Goal: Task Accomplishment & Management: Manage account settings

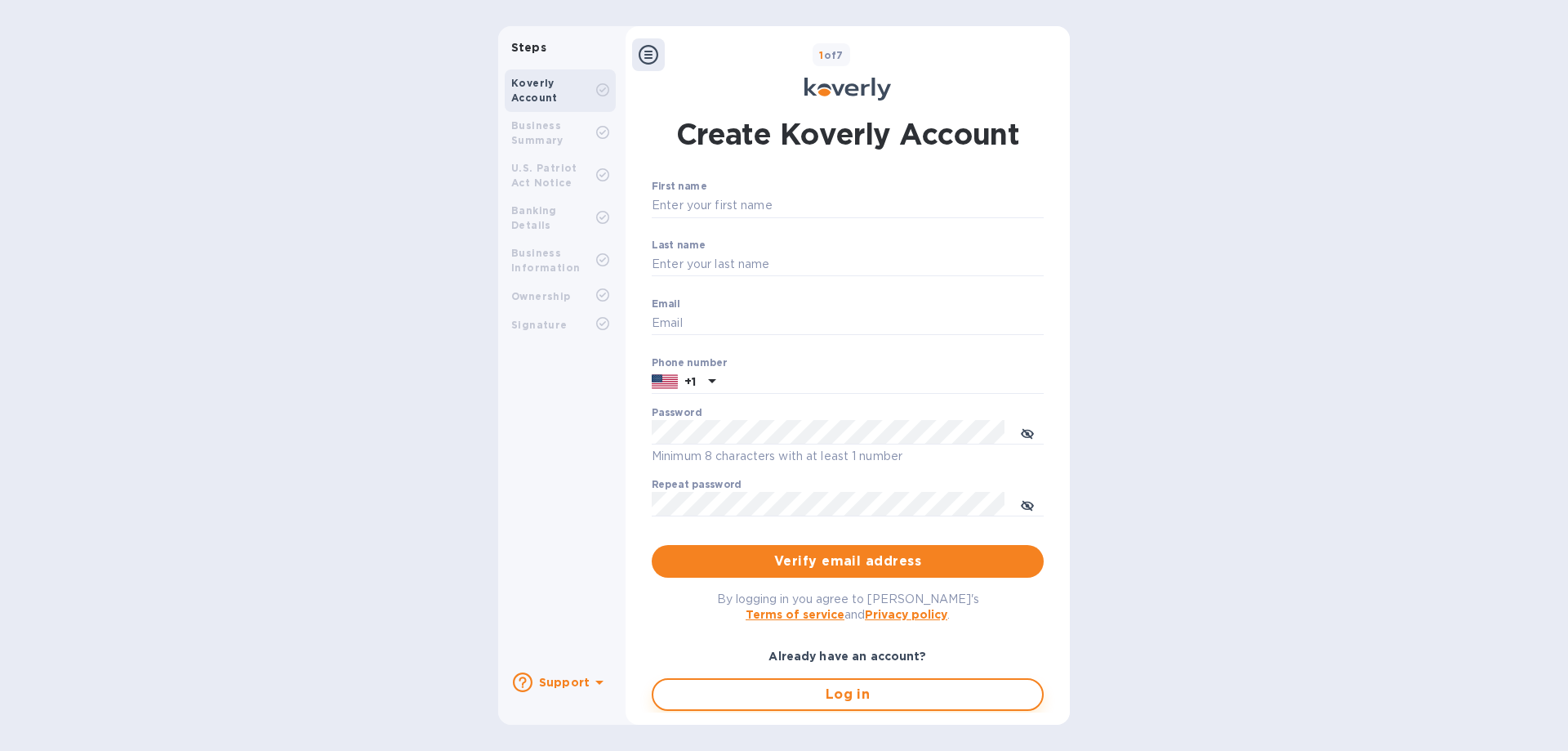
type input "beri.p@bzstransport.com"
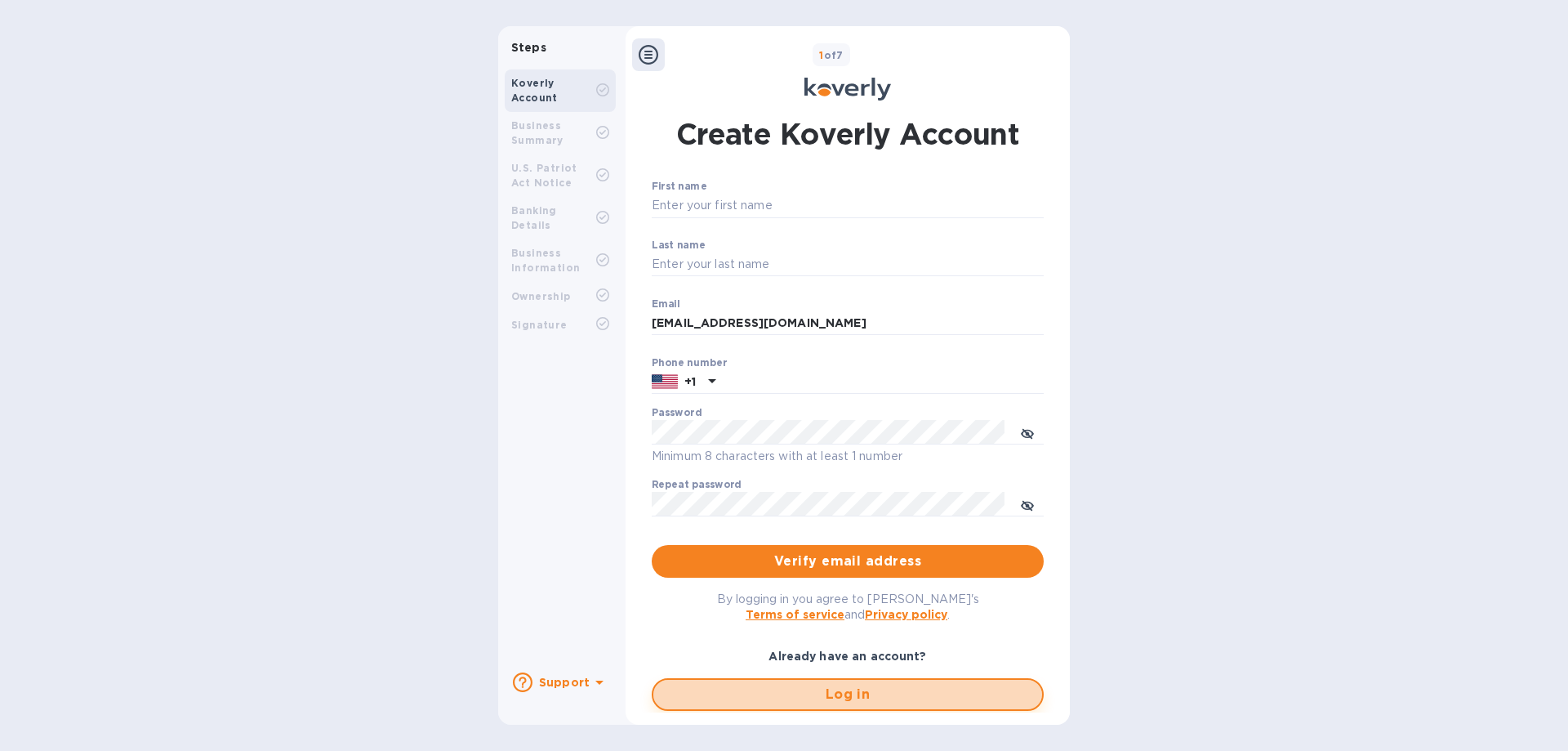
click at [815, 694] on span "Log in" at bounding box center [847, 694] width 362 height 20
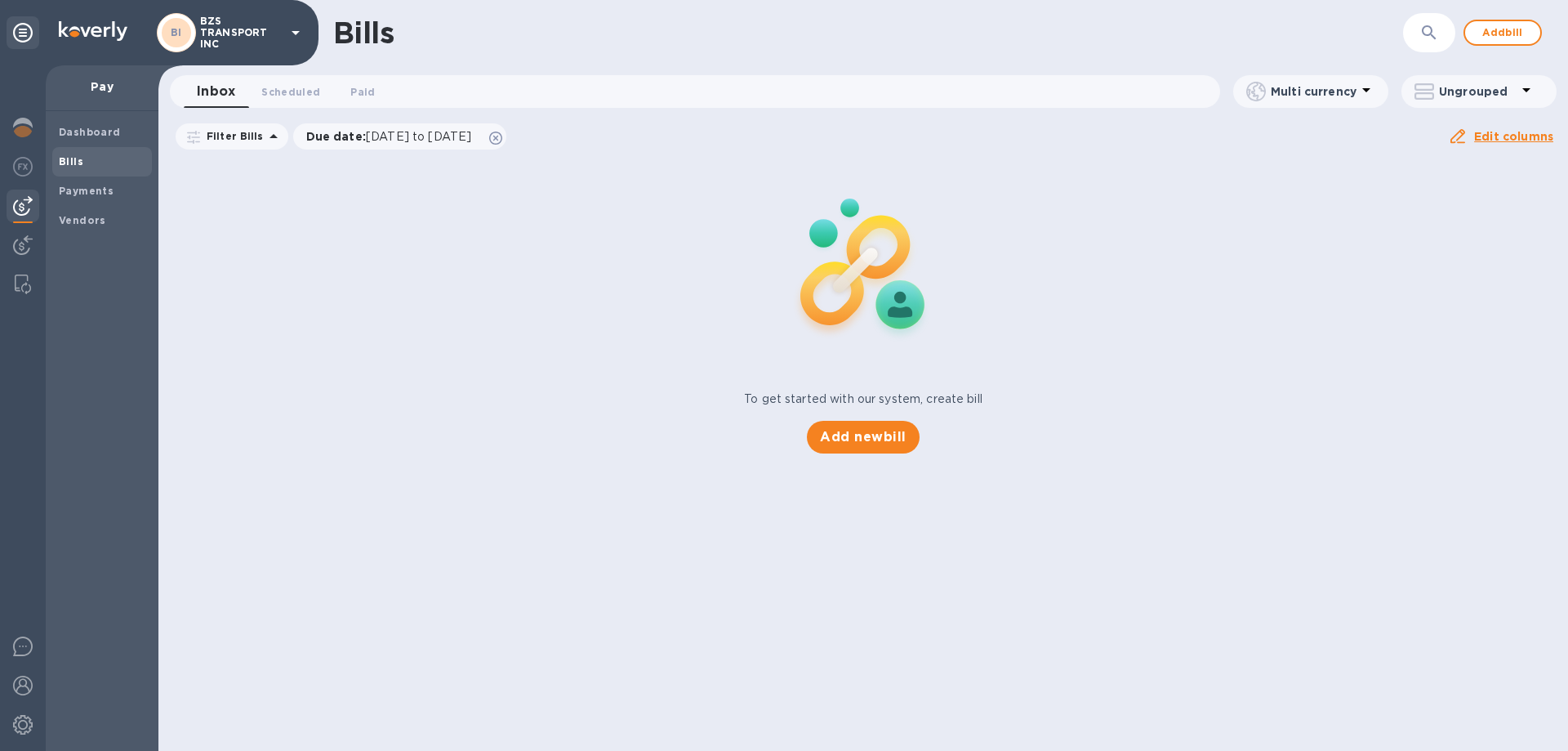
click at [84, 82] on p "Pay" at bounding box center [102, 86] width 87 height 16
click at [25, 130] on img at bounding box center [23, 127] width 20 height 20
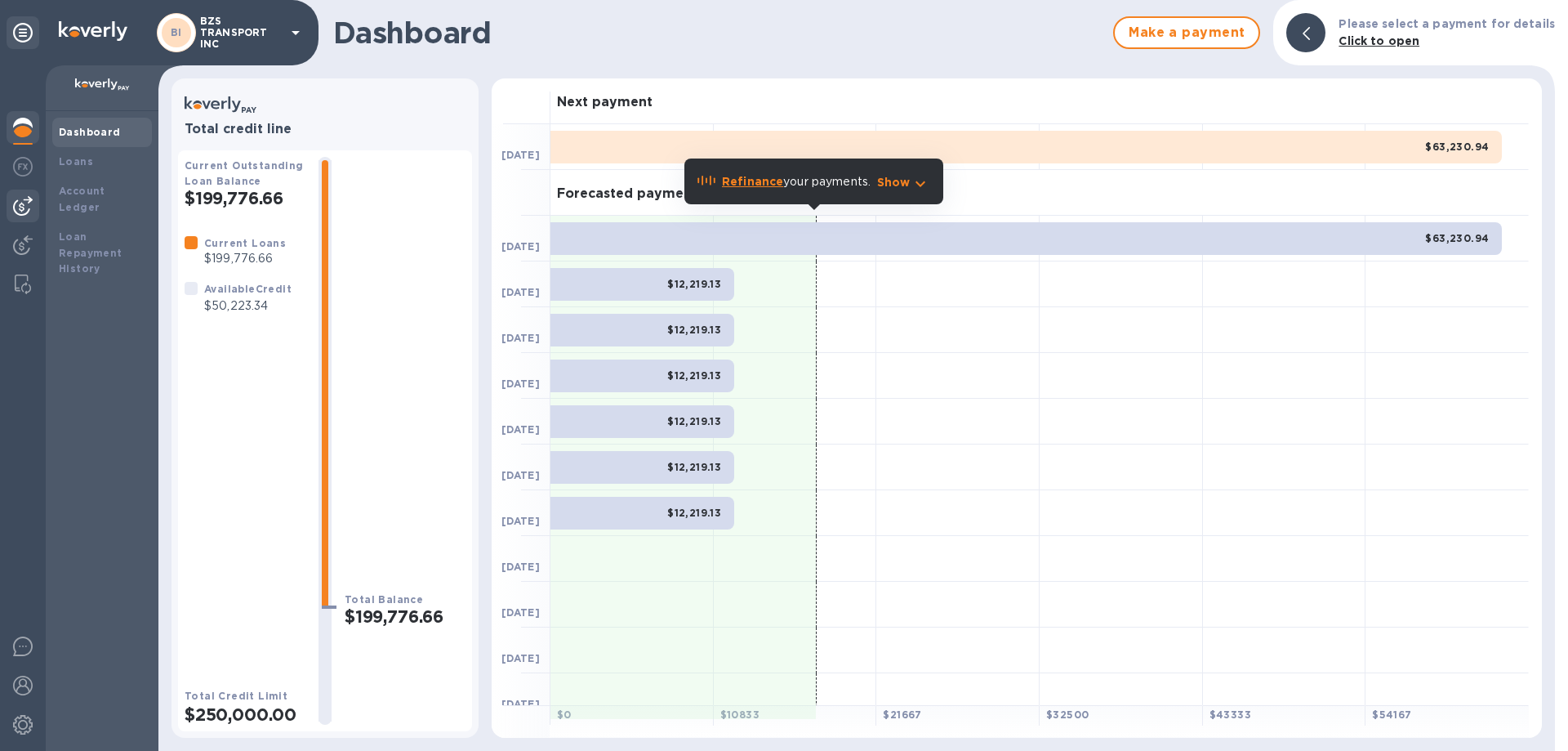
click at [24, 201] on img at bounding box center [23, 205] width 20 height 20
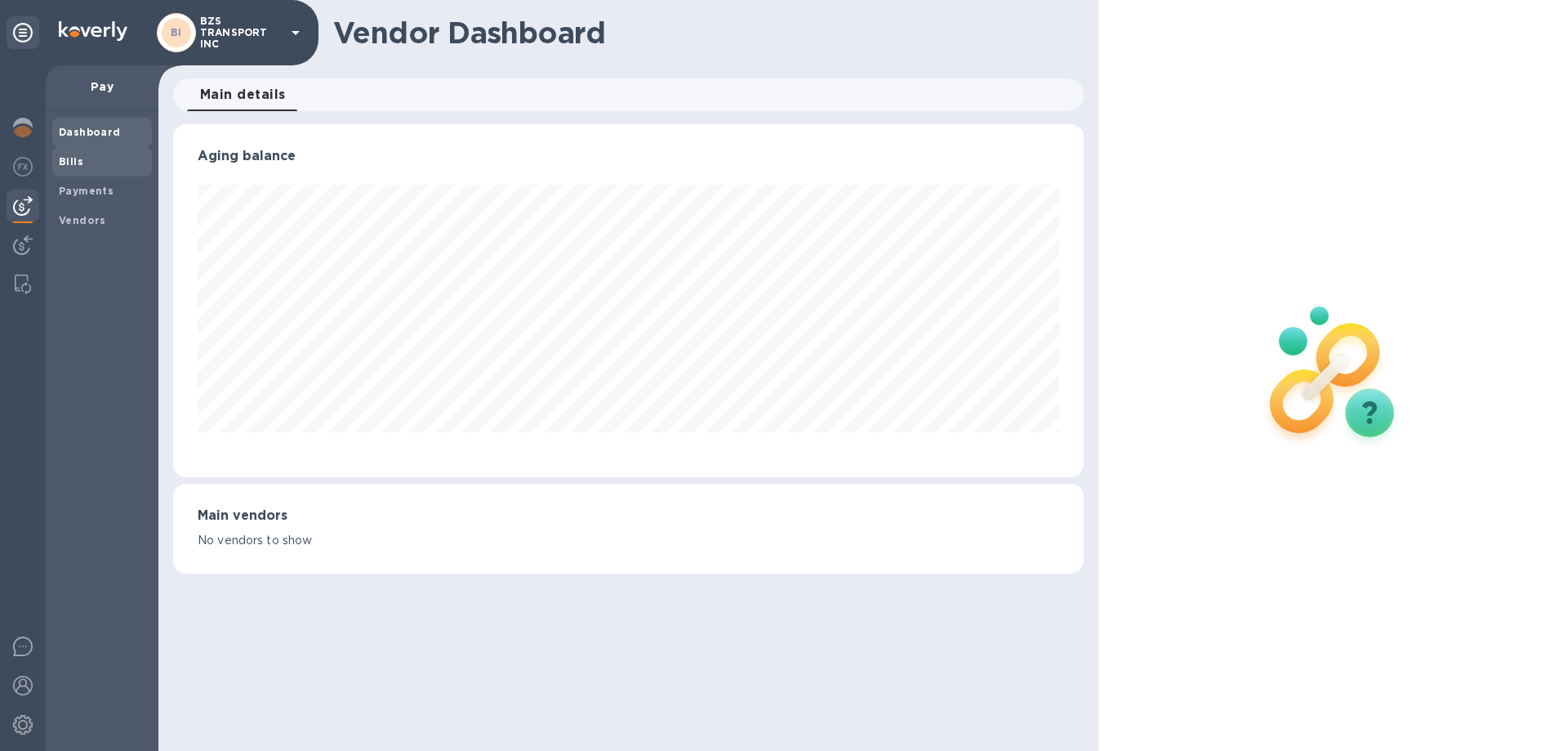
scroll to position [353, 910]
click at [93, 190] on b "Payments" at bounding box center [86, 190] width 55 height 12
